Goal: Task Accomplishment & Management: Manage account settings

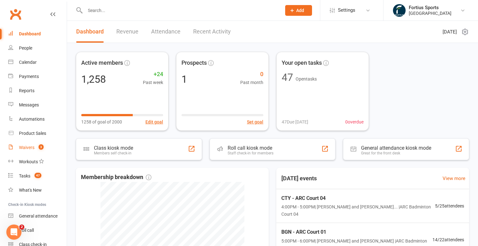
click at [29, 148] on div "Waivers" at bounding box center [27, 147] width 16 height 5
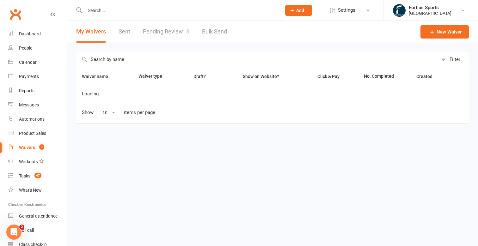
select select "100"
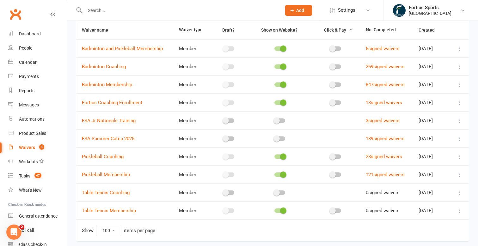
scroll to position [69, 0]
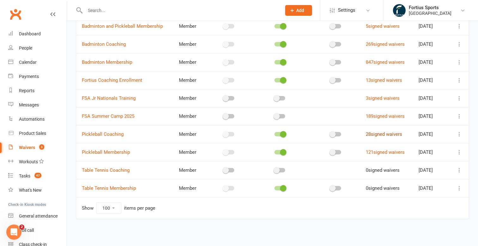
click at [397, 135] on link "28 signed waivers" at bounding box center [384, 135] width 36 height 6
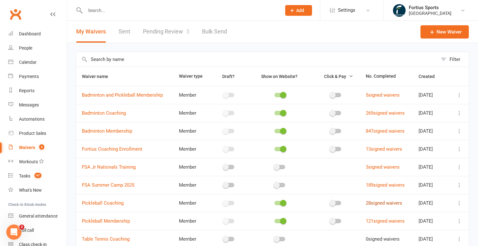
select select "100"
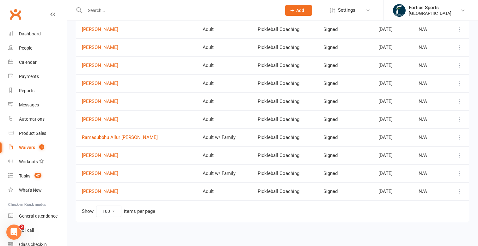
scroll to position [391, 0]
click at [115, 210] on select "10 25 50 100" at bounding box center [108, 211] width 25 height 11
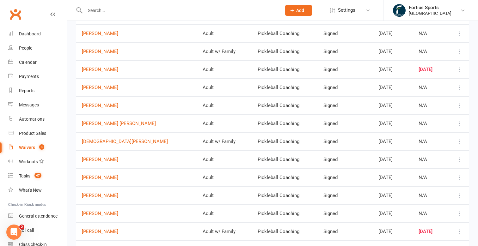
scroll to position [0, 0]
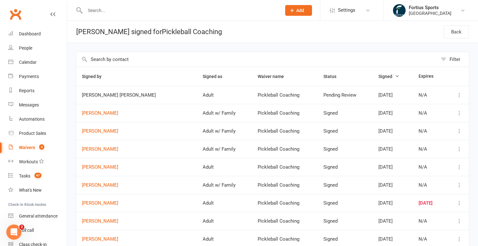
click at [379, 76] on span "Signed" at bounding box center [389, 76] width 21 height 5
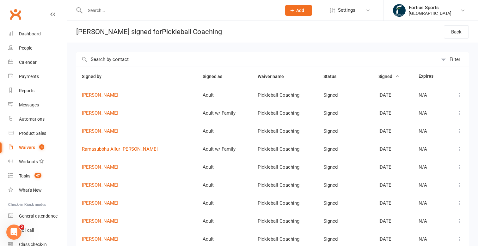
click at [379, 77] on span "Signed" at bounding box center [389, 76] width 21 height 5
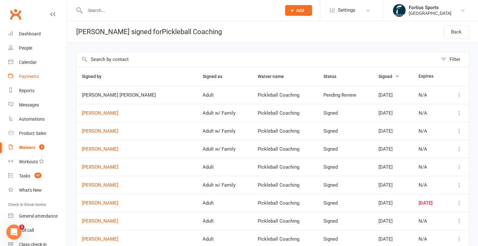
click at [33, 77] on div "Payments" at bounding box center [29, 76] width 20 height 5
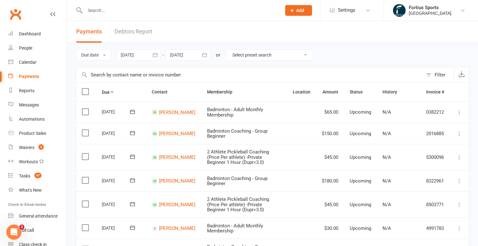
click at [139, 58] on div at bounding box center [139, 54] width 44 height 11
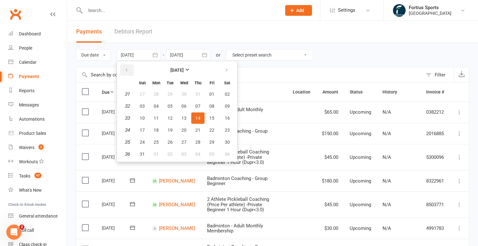
click at [127, 70] on icon "button" at bounding box center [126, 70] width 4 height 5
click at [128, 70] on icon "button" at bounding box center [126, 70] width 4 height 5
click at [201, 92] on span "01" at bounding box center [198, 94] width 5 height 5
type input "[DATE]"
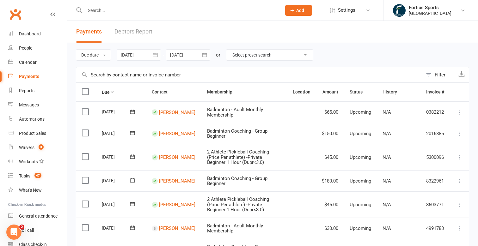
click at [435, 73] on div "Filter" at bounding box center [440, 75] width 11 height 8
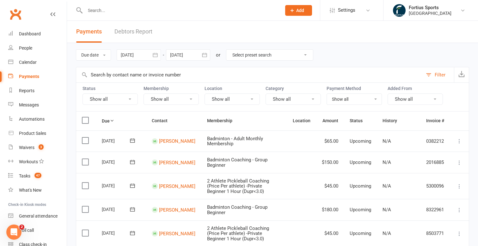
click at [135, 73] on input "text" at bounding box center [249, 74] width 347 height 15
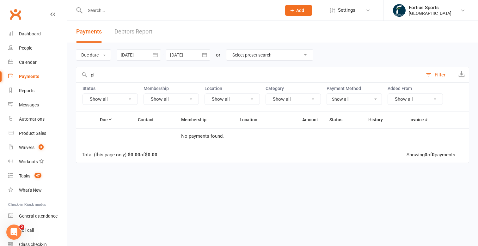
type input "p"
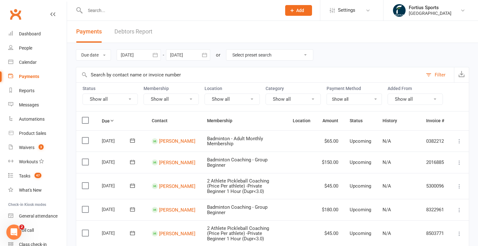
click at [246, 97] on button "Show all" at bounding box center [232, 99] width 55 height 11
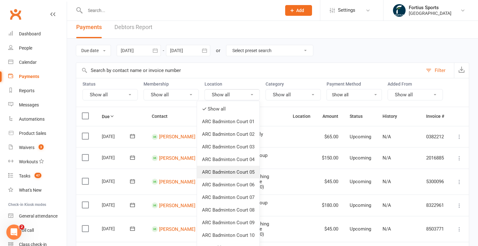
scroll to position [3, 0]
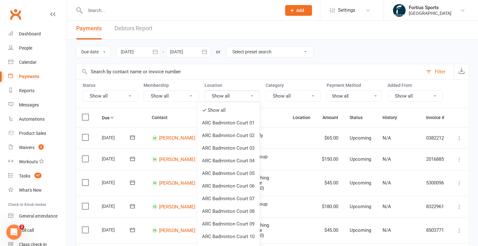
click at [302, 89] on div "Category Show all" at bounding box center [293, 92] width 55 height 19
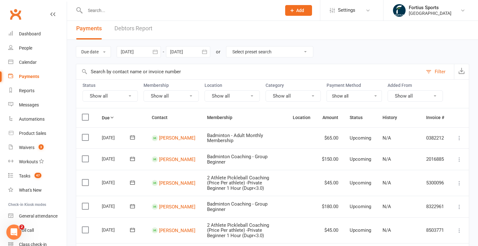
click at [302, 93] on button "Show all" at bounding box center [293, 95] width 55 height 11
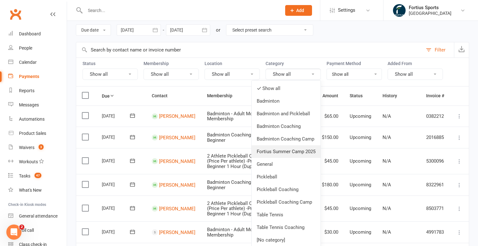
scroll to position [28, 0]
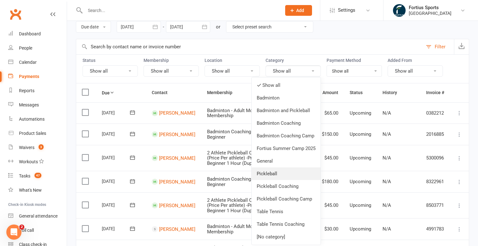
click at [283, 174] on link "Pickleball" at bounding box center [286, 174] width 69 height 13
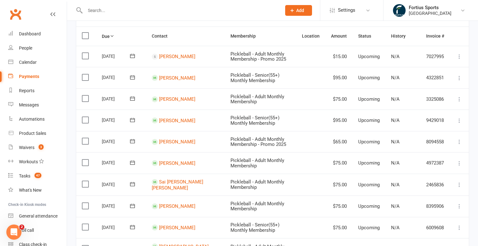
scroll to position [0, 0]
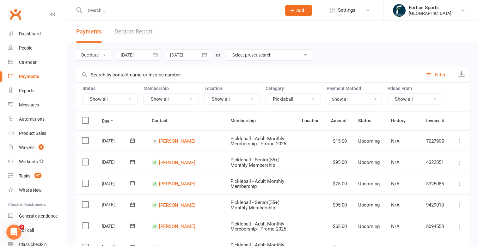
click at [287, 98] on button "Pickleball" at bounding box center [293, 99] width 55 height 11
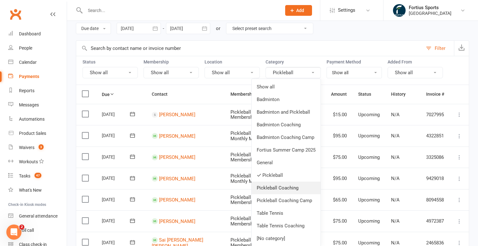
scroll to position [27, 0]
click at [280, 189] on link "Pickleball Coaching" at bounding box center [286, 188] width 69 height 13
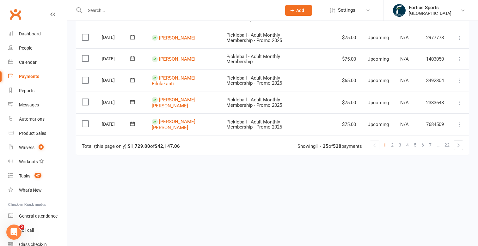
scroll to position [552, 0]
click at [393, 148] on span "2" at bounding box center [392, 145] width 3 height 9
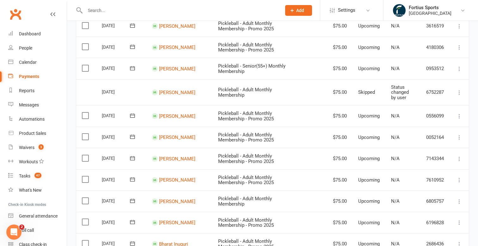
scroll to position [0, 0]
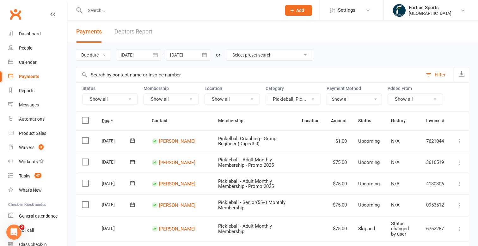
click at [158, 55] on icon "button" at bounding box center [155, 55] width 5 height 4
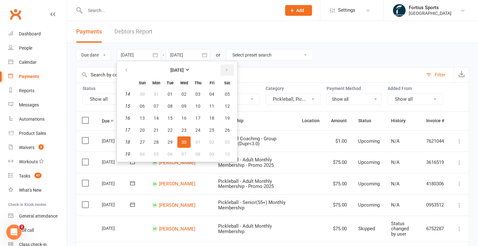
click at [229, 71] on icon "button" at bounding box center [227, 70] width 4 height 5
click at [228, 71] on icon "button" at bounding box center [227, 70] width 4 height 5
click at [228, 74] on button "button" at bounding box center [228, 70] width 14 height 11
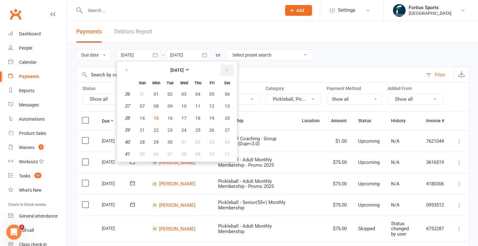
click at [228, 74] on button "button" at bounding box center [228, 70] width 14 height 11
click at [184, 93] on span "01" at bounding box center [184, 94] width 5 height 5
type input "[DATE]"
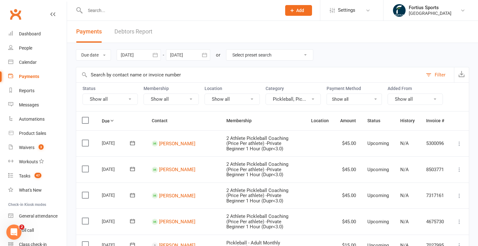
click at [291, 103] on button "Pickleball, Pic..." at bounding box center [293, 99] width 55 height 11
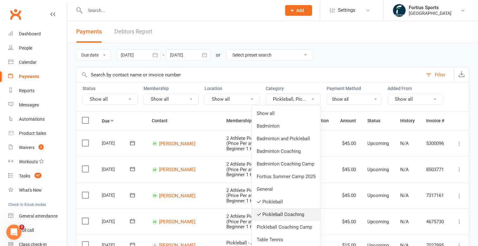
click at [268, 217] on link "Pickleball Coaching" at bounding box center [286, 214] width 69 height 13
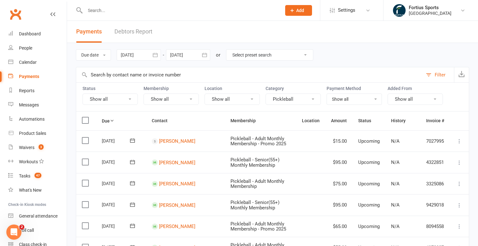
click at [298, 98] on button "Pickleball" at bounding box center [293, 99] width 55 height 11
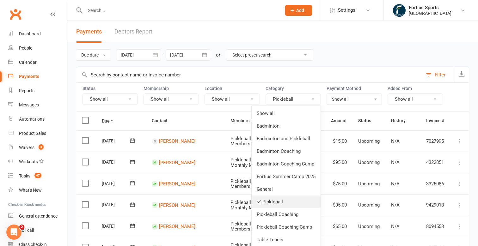
click at [273, 201] on link "Pickleball" at bounding box center [286, 202] width 69 height 13
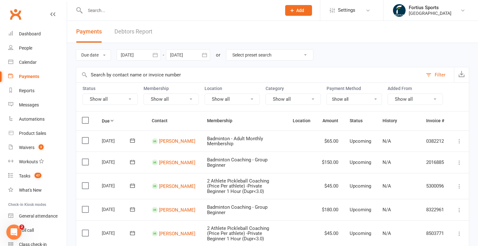
click at [287, 101] on button "Show all" at bounding box center [293, 99] width 55 height 11
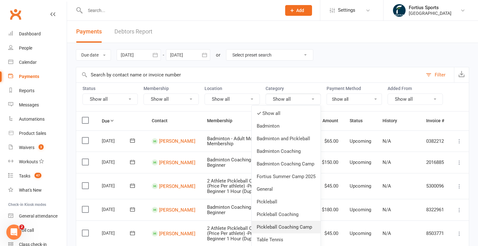
click at [275, 226] on link "Pickleball Coaching Camp" at bounding box center [286, 227] width 69 height 13
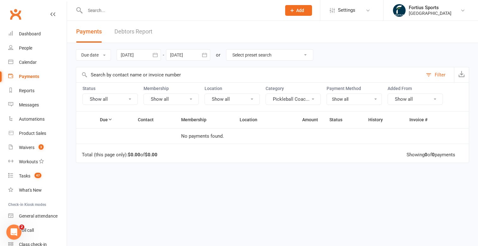
click at [278, 101] on button "Pickleball Coac..." at bounding box center [293, 99] width 55 height 11
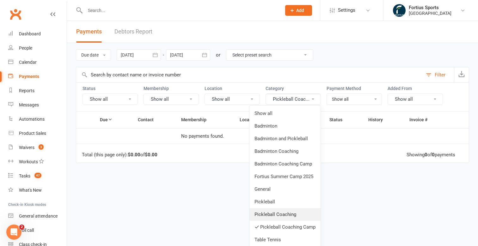
click at [275, 216] on link "Pickleball Coaching" at bounding box center [285, 214] width 71 height 13
